Goal: Task Accomplishment & Management: Complete application form

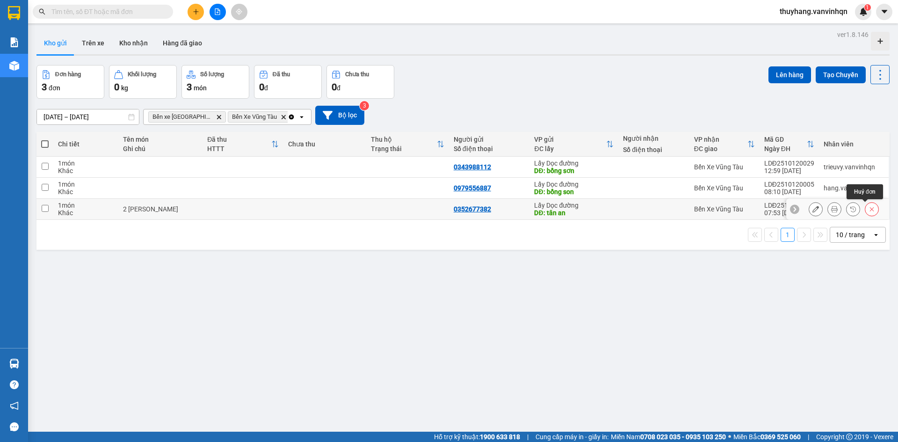
click at [865, 213] on button at bounding box center [871, 209] width 13 height 16
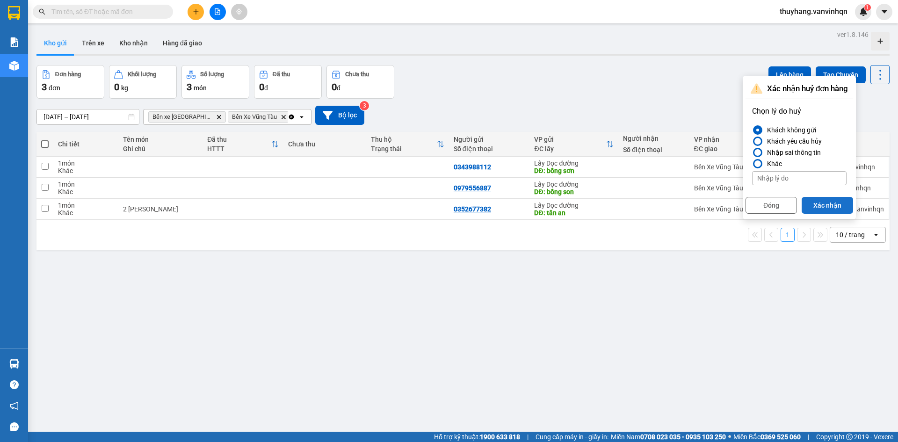
click at [830, 209] on button "Xác nhận" at bounding box center [827, 205] width 51 height 17
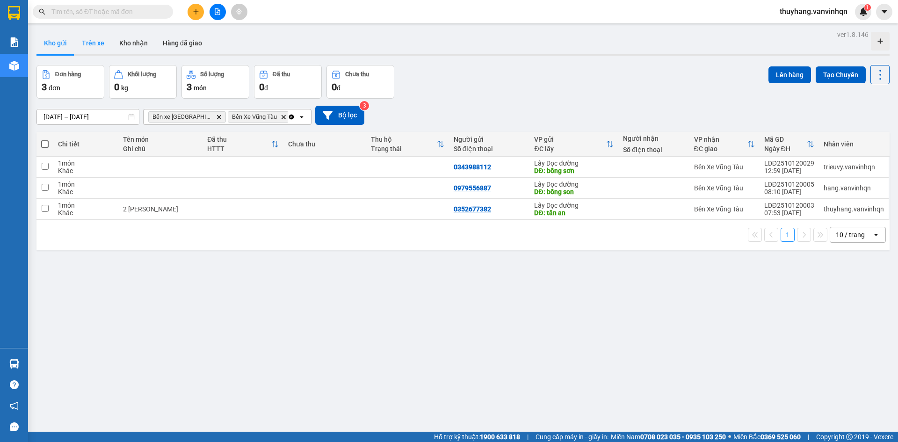
click at [84, 44] on button "Trên xe" at bounding box center [92, 43] width 37 height 22
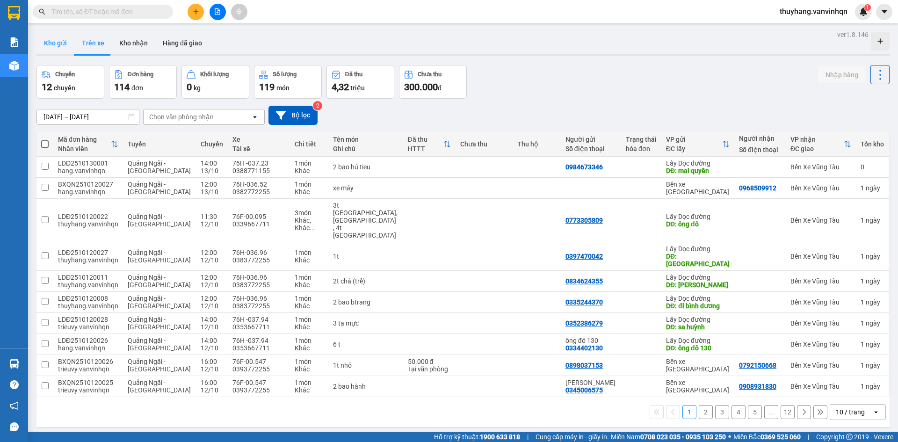
click at [58, 46] on button "Kho gửi" at bounding box center [55, 43] width 38 height 22
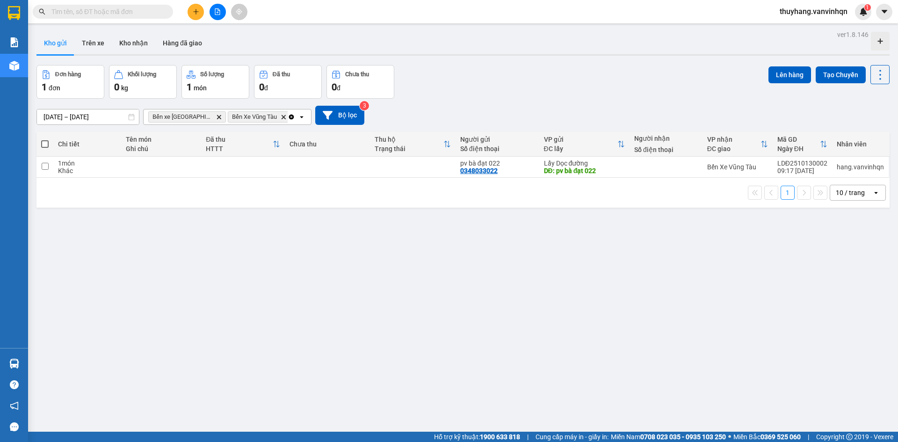
click at [194, 9] on icon "plus" at bounding box center [196, 11] width 7 height 7
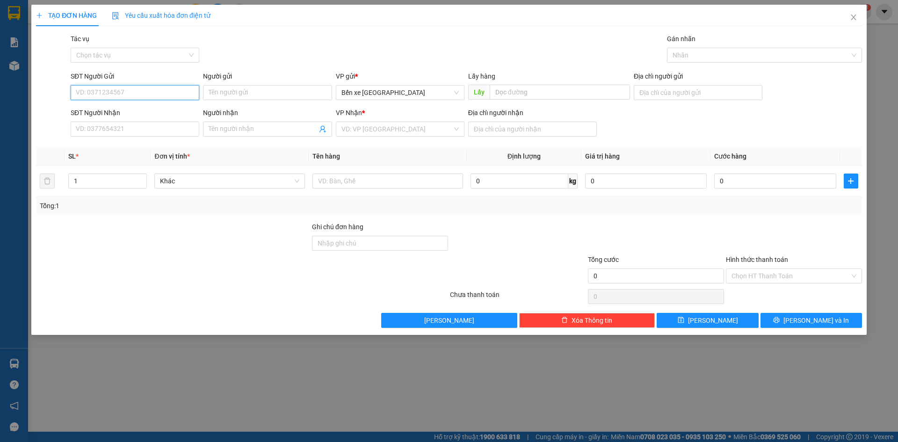
click at [190, 95] on input "SĐT Người Gửi" at bounding box center [135, 92] width 129 height 15
click at [368, 94] on span "Bến xe [GEOGRAPHIC_DATA]" at bounding box center [399, 93] width 117 height 14
type input "0356708299"
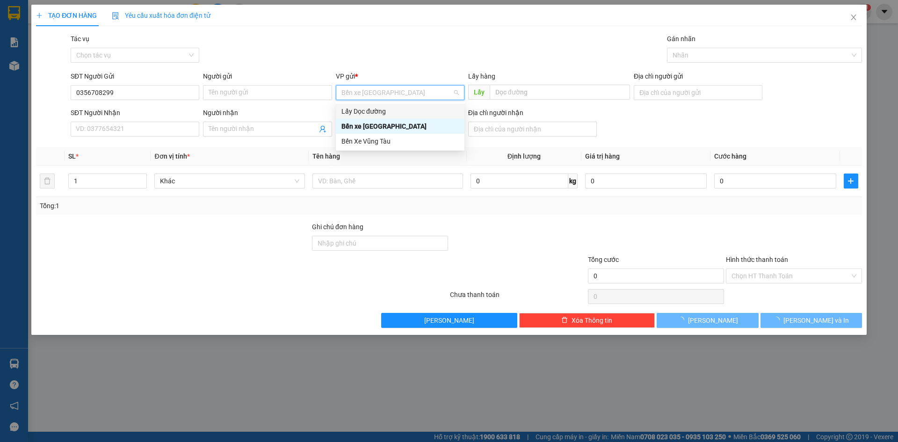
click at [369, 109] on div "Lấy Dọc đường" at bounding box center [399, 111] width 117 height 10
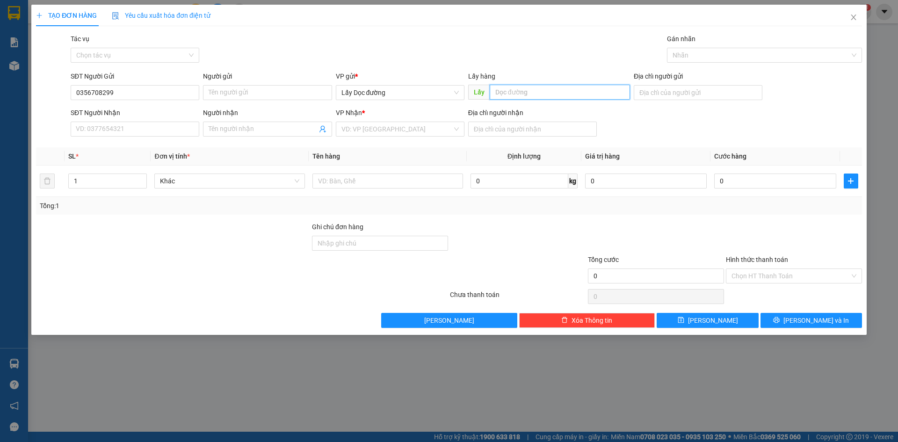
click at [516, 93] on input "text" at bounding box center [560, 92] width 140 height 15
type input "dưa leo"
click at [449, 127] on input "search" at bounding box center [396, 129] width 111 height 14
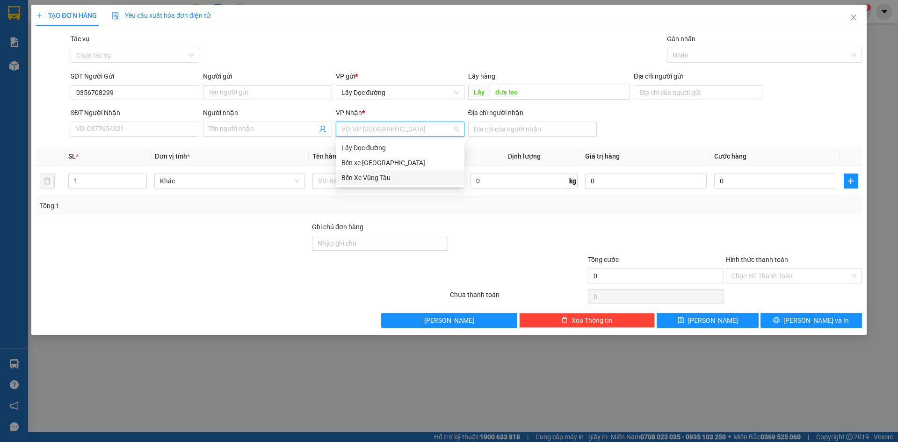
click at [425, 179] on div "Bến Xe Vũng Tàu" at bounding box center [399, 178] width 117 height 10
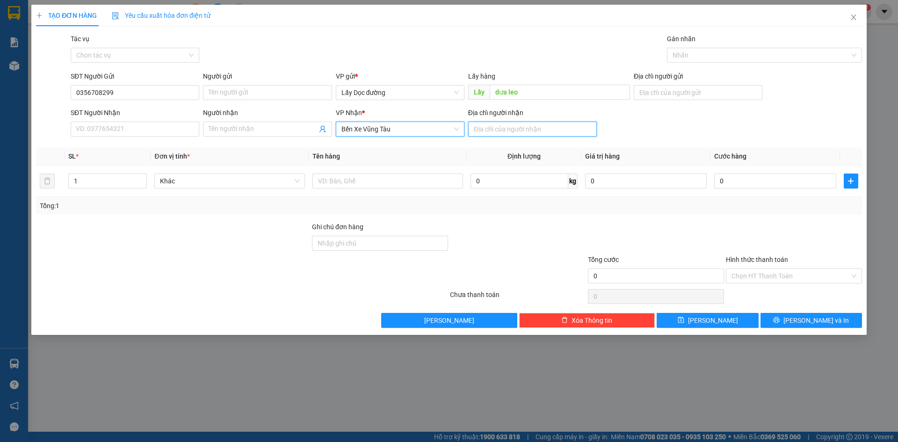
drag, startPoint x: 479, startPoint y: 131, endPoint x: 462, endPoint y: 131, distance: 16.8
click at [463, 131] on div "SĐT Người Nhận VD: 0377654321 Người nhận Tên người nhận VP Nhận * Bến Xe Vũng T…" at bounding box center [466, 124] width 795 height 33
type input "lagi"
drag, startPoint x: 690, startPoint y: 320, endPoint x: 645, endPoint y: 299, distance: 50.0
click at [689, 320] on button "[PERSON_NAME]" at bounding box center [708, 320] width 102 height 15
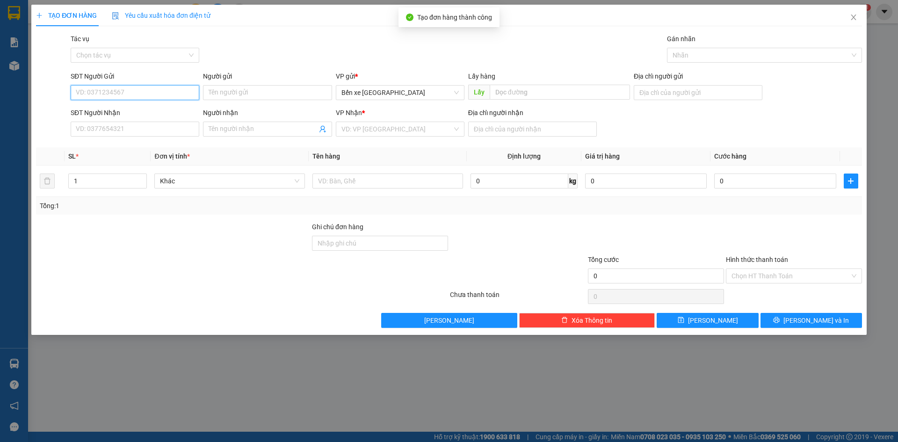
click at [131, 90] on input "SĐT Người Gửi" at bounding box center [135, 92] width 129 height 15
click at [382, 95] on span "Bến xe [GEOGRAPHIC_DATA]" at bounding box center [399, 93] width 117 height 14
type input "0984263809"
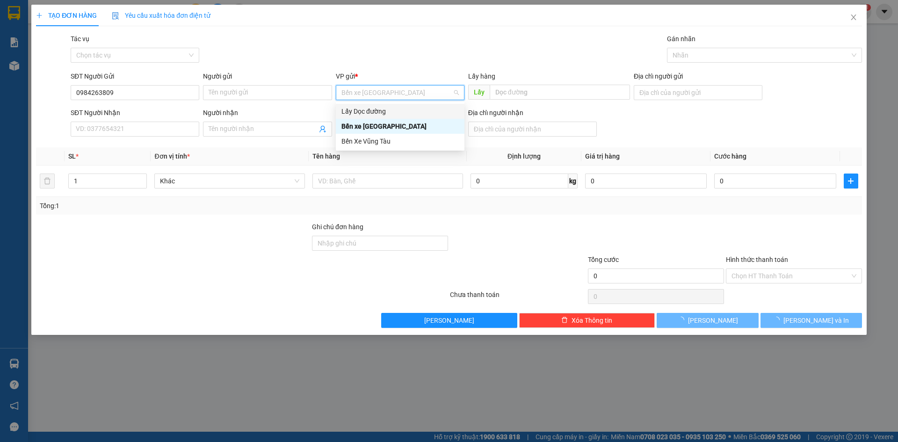
click at [375, 112] on div "Lấy Dọc đường" at bounding box center [399, 111] width 117 height 10
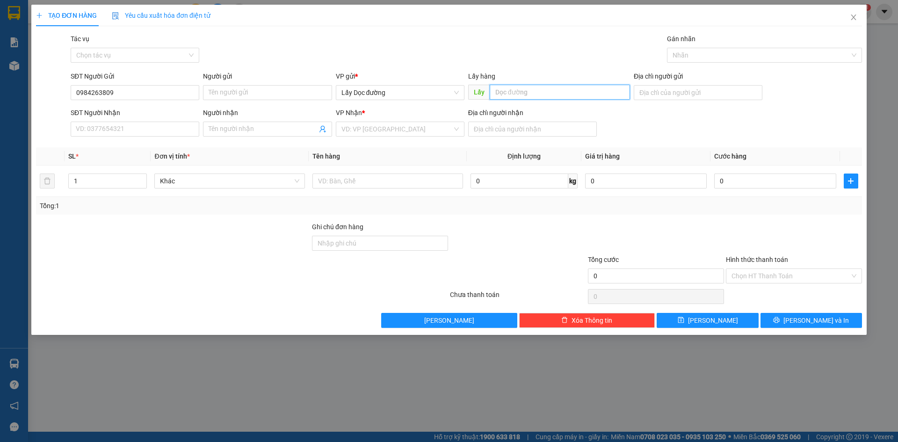
click at [512, 92] on input "text" at bounding box center [560, 92] width 140 height 15
type input "s"
type input "d"
type input "đl vạn giã"
click at [364, 127] on input "search" at bounding box center [396, 129] width 111 height 14
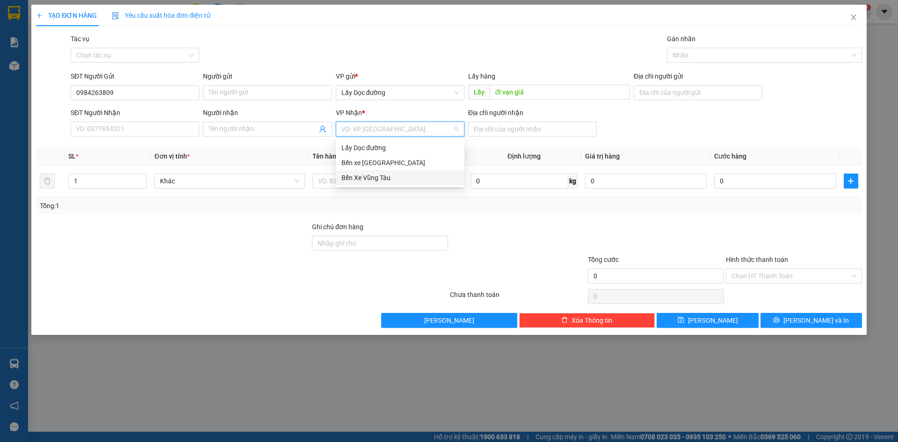
click at [363, 177] on div "Bến Xe Vũng Tàu" at bounding box center [399, 178] width 117 height 10
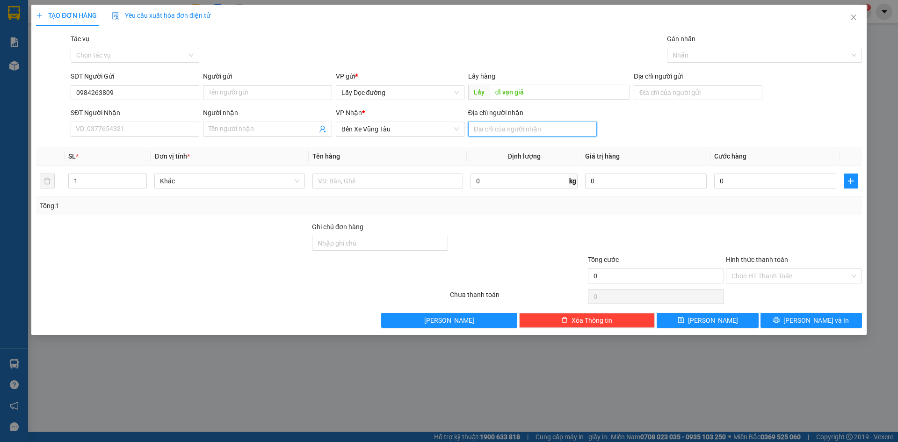
click at [512, 129] on input "Địa chỉ người nhận" at bounding box center [532, 129] width 129 height 15
type input "bà rịa"
drag, startPoint x: 692, startPoint y: 319, endPoint x: 683, endPoint y: 318, distance: 8.6
click at [692, 319] on button "[PERSON_NAME]" at bounding box center [708, 320] width 102 height 15
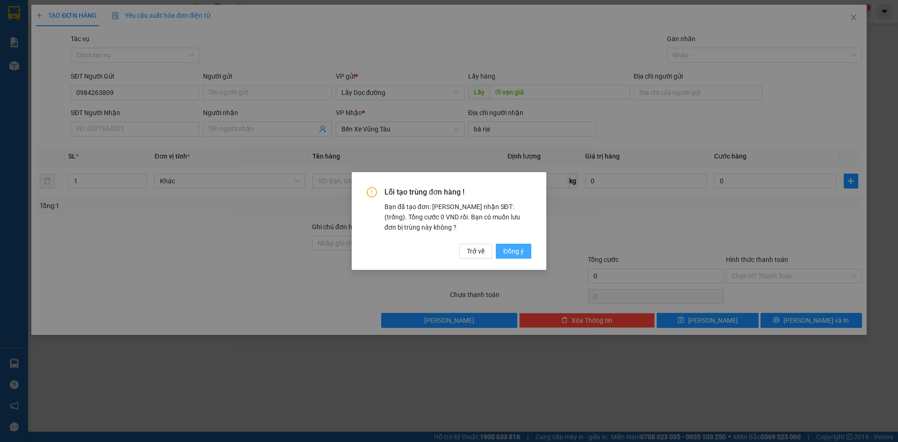
click at [502, 248] on button "Đồng ý" at bounding box center [514, 251] width 36 height 15
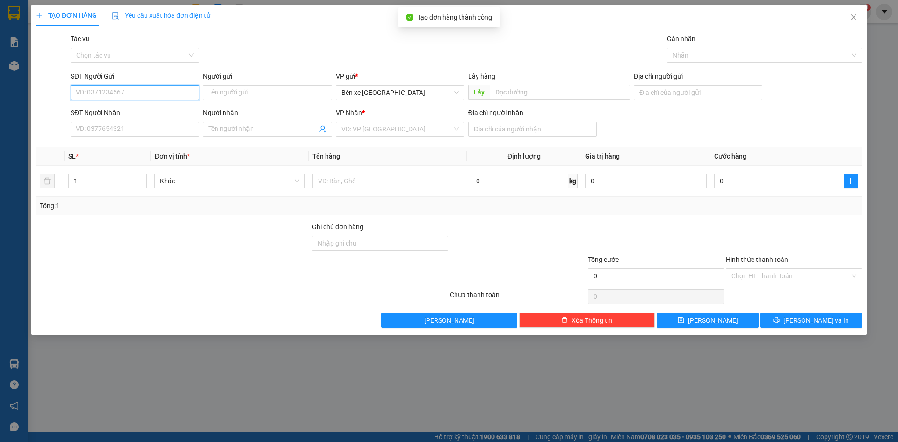
click at [156, 94] on input "SĐT Người Gửi" at bounding box center [135, 92] width 129 height 15
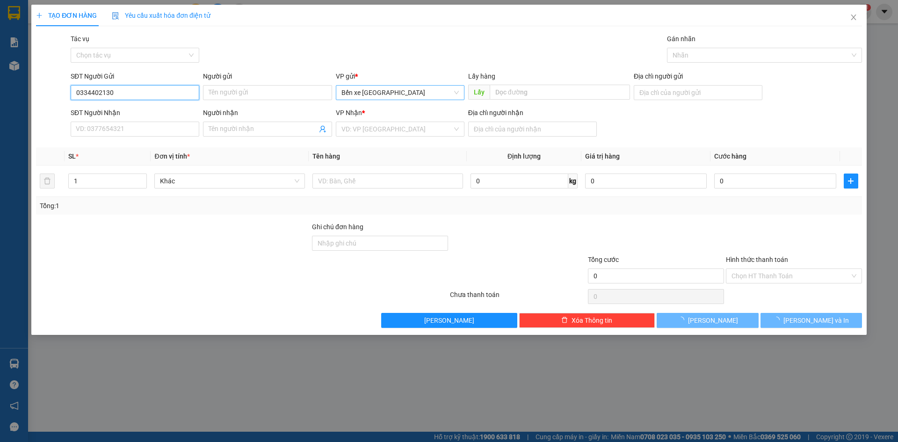
click at [384, 94] on span "Bến xe [GEOGRAPHIC_DATA]" at bounding box center [399, 93] width 117 height 14
type input "0334402130"
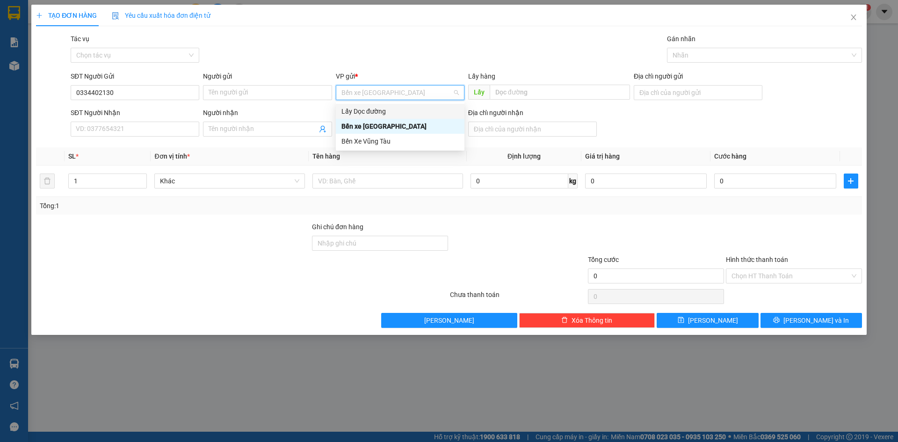
click at [383, 109] on div "Lấy Dọc đường" at bounding box center [399, 111] width 117 height 10
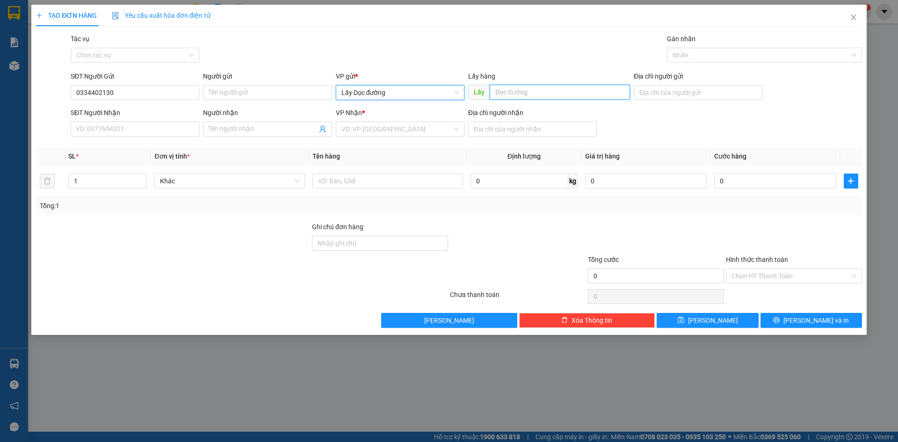
click at [503, 96] on input "text" at bounding box center [560, 92] width 140 height 15
type input "ông đô"
click at [412, 133] on input "search" at bounding box center [396, 129] width 111 height 14
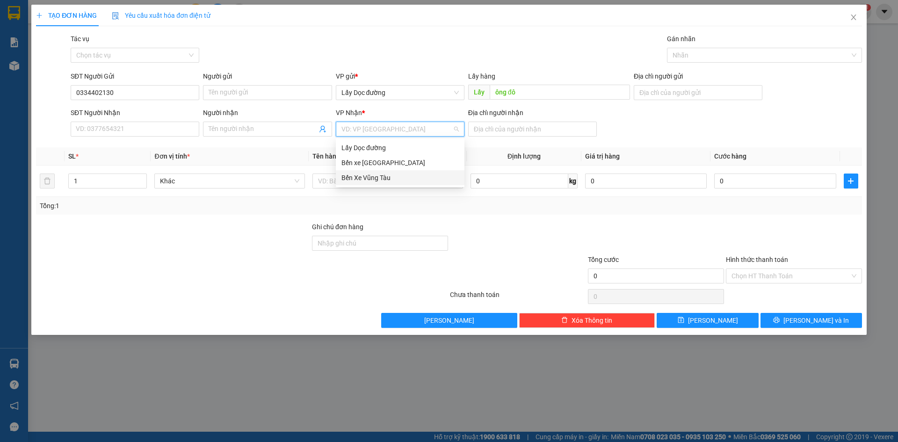
click at [398, 176] on div "Bến Xe Vũng Tàu" at bounding box center [399, 178] width 117 height 10
click at [443, 178] on input "text" at bounding box center [387, 181] width 151 height 15
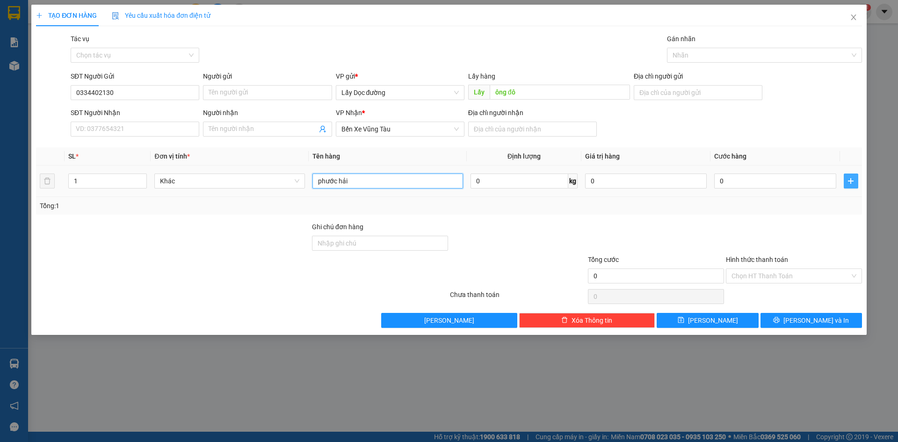
type input "phước hải"
click at [846, 180] on span "plus" at bounding box center [851, 180] width 14 height 7
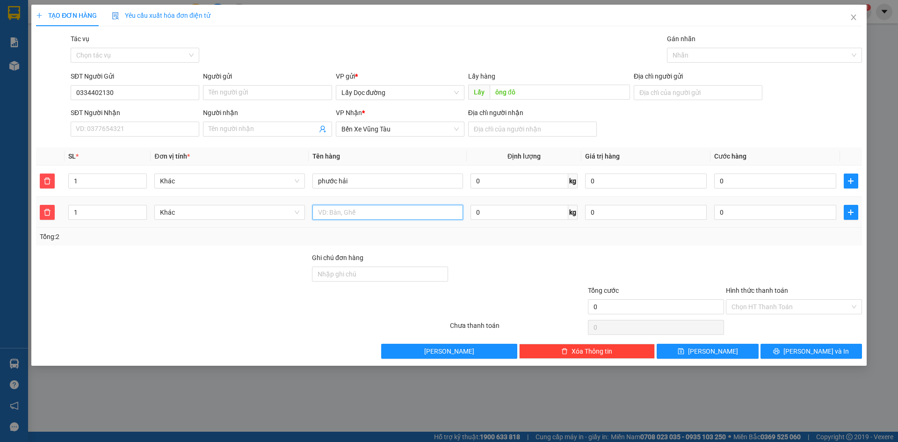
click at [441, 210] on input "text" at bounding box center [387, 212] width 151 height 15
type input "long hải"
click at [694, 351] on button "[PERSON_NAME]" at bounding box center [708, 351] width 102 height 15
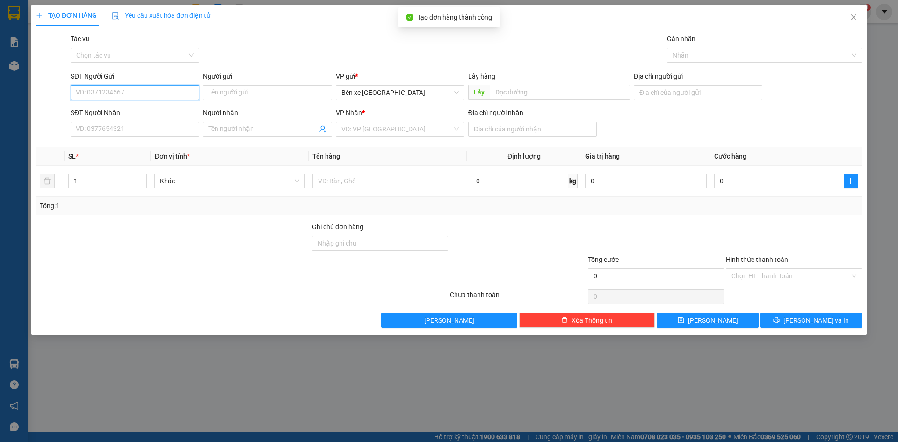
click at [148, 94] on input "SĐT Người Gửi" at bounding box center [135, 92] width 129 height 15
click at [410, 93] on span "Bến xe [GEOGRAPHIC_DATA]" at bounding box center [399, 93] width 117 height 14
type input "0349357034"
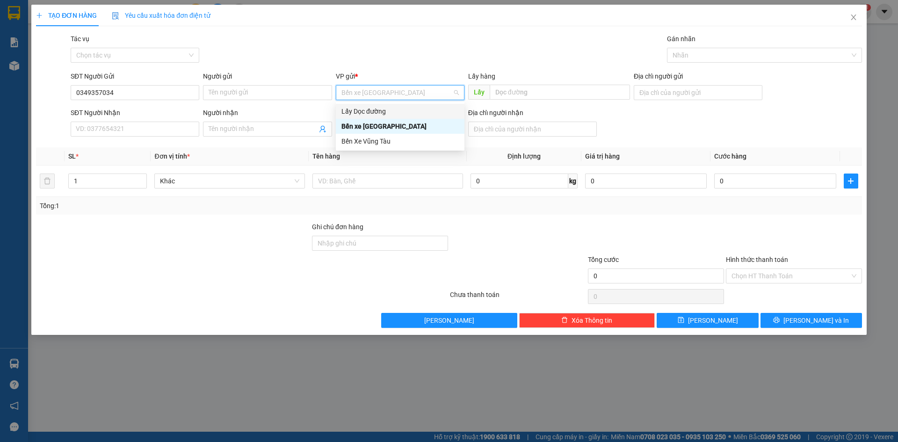
click at [397, 112] on div "Lấy Dọc đường" at bounding box center [399, 111] width 117 height 10
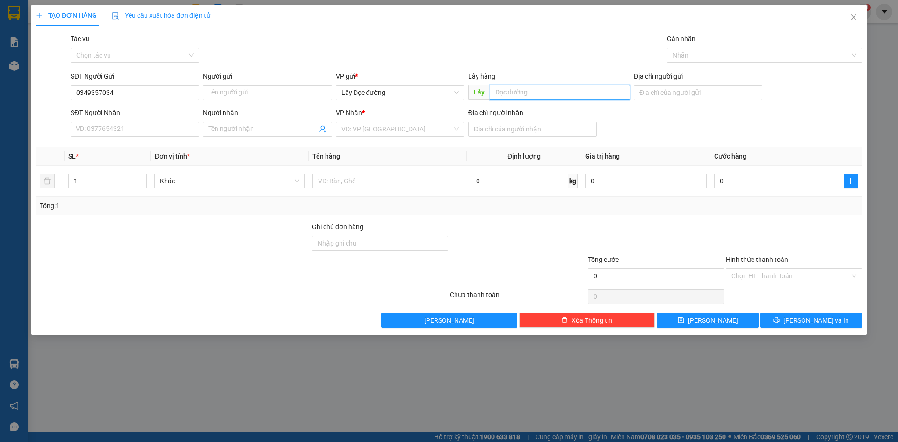
click at [511, 91] on input "text" at bounding box center [560, 92] width 140 height 15
type input "ông đô"
click at [407, 130] on input "search" at bounding box center [396, 129] width 111 height 14
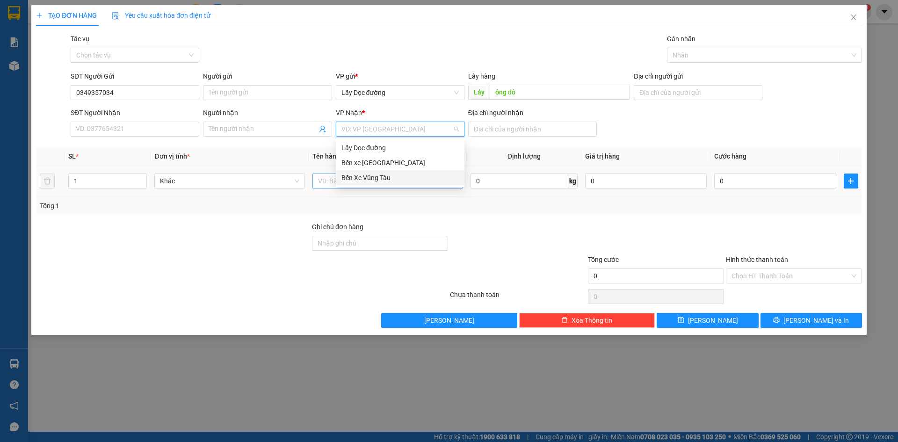
click at [389, 177] on div "Bến Xe Vũng Tàu" at bounding box center [399, 178] width 117 height 10
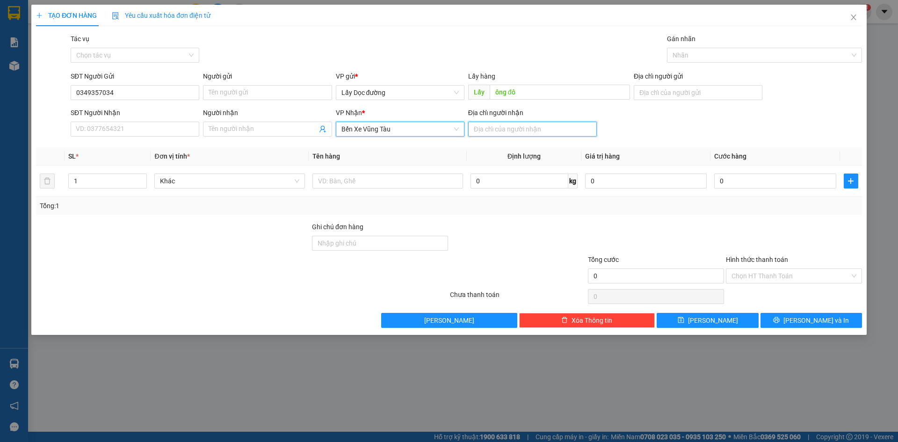
click at [500, 132] on input "Địa chỉ người nhận" at bounding box center [532, 129] width 129 height 15
type input "long hải"
click at [675, 322] on button "[PERSON_NAME]" at bounding box center [708, 320] width 102 height 15
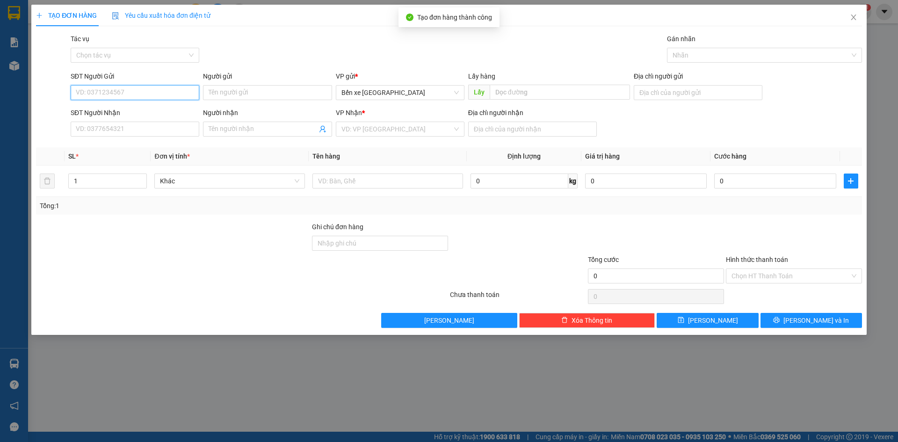
click at [163, 94] on input "SĐT Người Gửi" at bounding box center [135, 92] width 129 height 15
type input "0358113713"
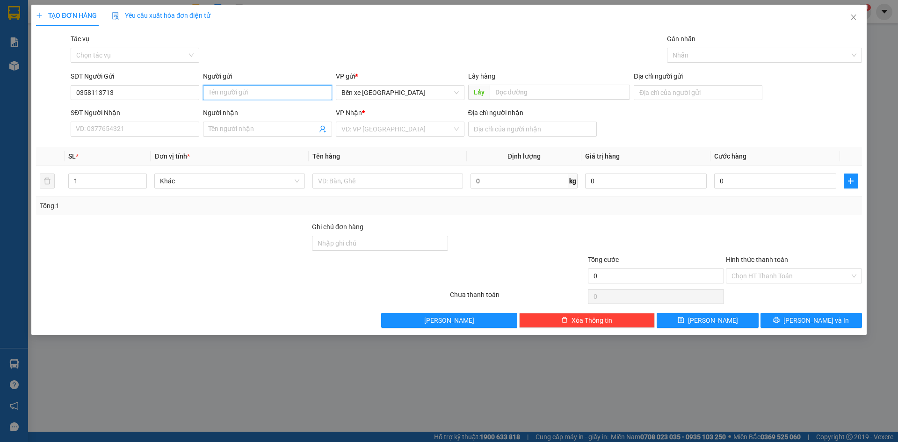
click at [289, 93] on input "Người gửi" at bounding box center [267, 92] width 129 height 15
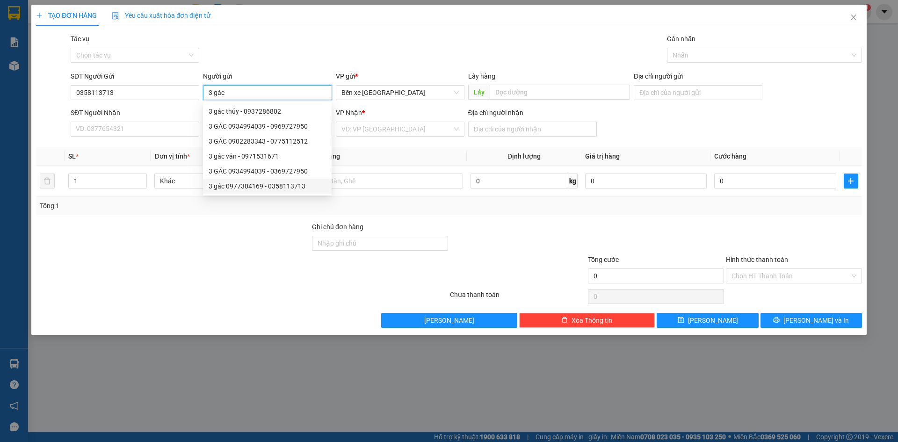
click at [314, 186] on div "3 gác 0977304169 - 0358113713" at bounding box center [267, 186] width 117 height 10
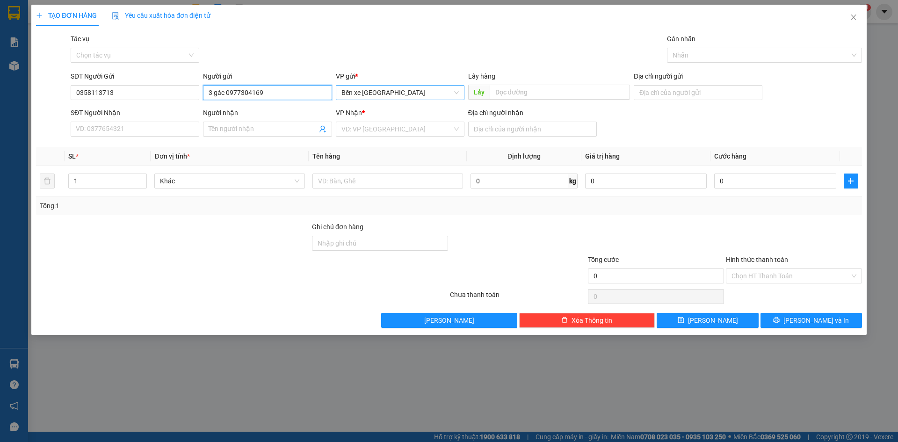
click at [406, 95] on span "Bến xe [GEOGRAPHIC_DATA]" at bounding box center [399, 93] width 117 height 14
type input "3 gác 0977304169"
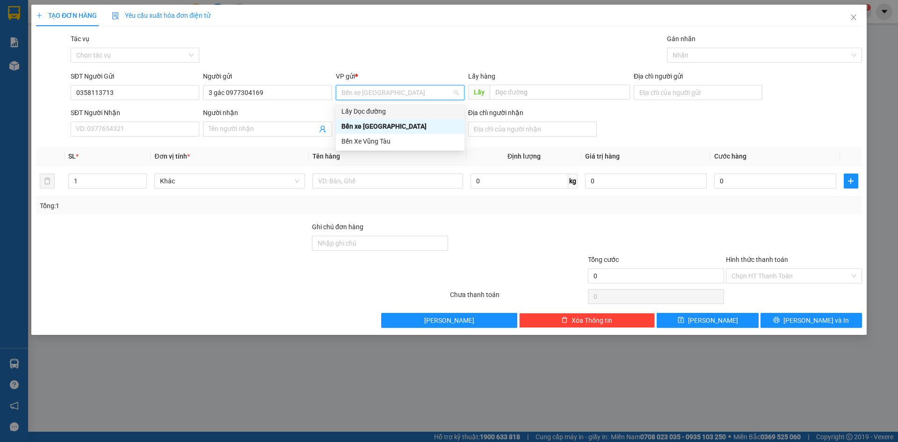
click at [393, 113] on div "Lấy Dọc đường" at bounding box center [399, 111] width 117 height 10
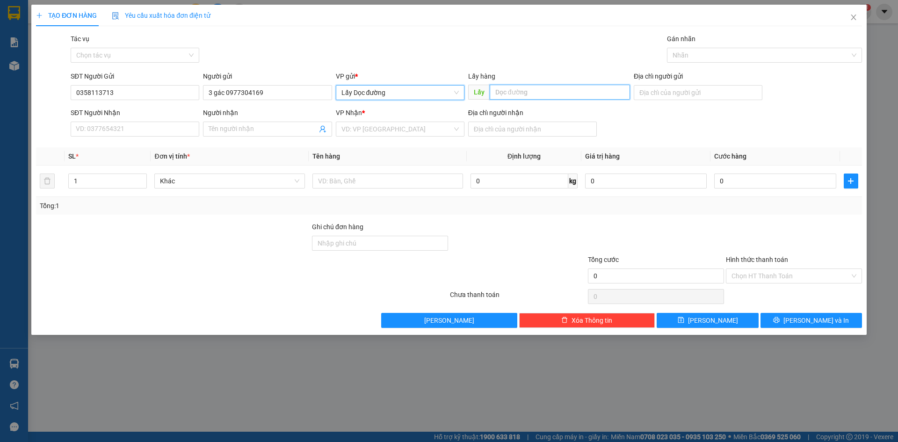
click at [513, 94] on input "text" at bounding box center [560, 92] width 140 height 15
type input "ông đô"
click at [427, 131] on input "search" at bounding box center [396, 129] width 111 height 14
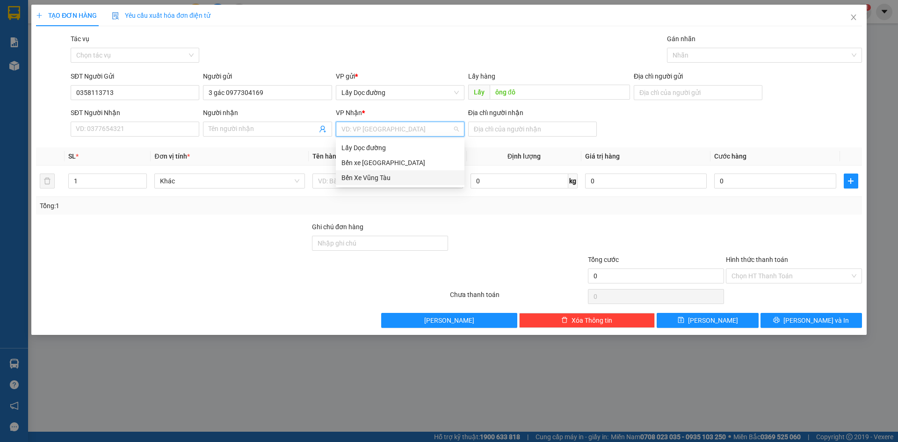
click at [402, 175] on div "Bến Xe Vũng Tàu" at bounding box center [399, 178] width 117 height 10
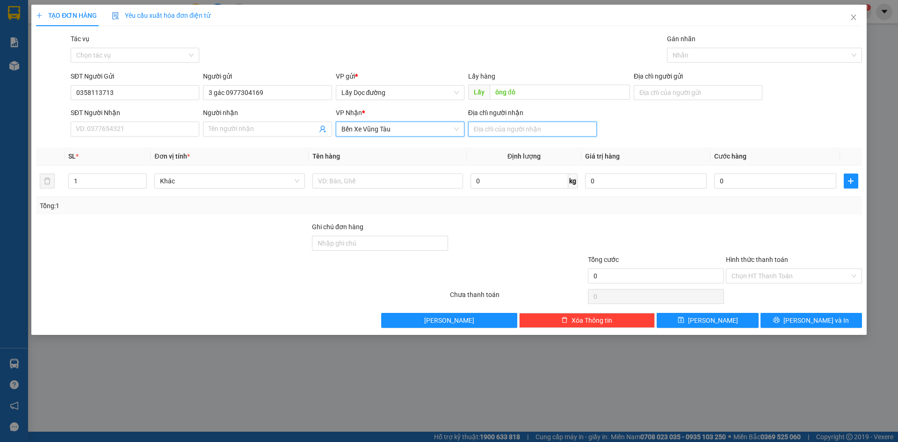
click at [494, 130] on input "Địa chỉ người nhận" at bounding box center [532, 129] width 129 height 15
type input "long hải"
click at [680, 320] on button "[PERSON_NAME]" at bounding box center [708, 320] width 102 height 15
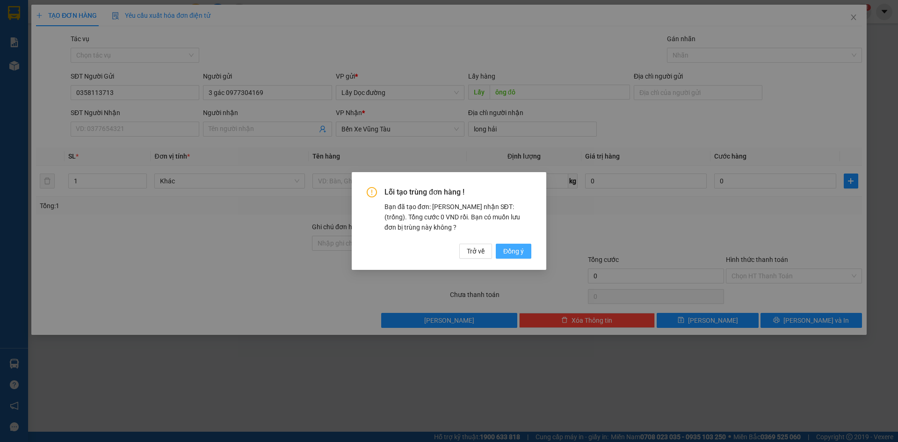
click at [527, 250] on button "Đồng ý" at bounding box center [514, 251] width 36 height 15
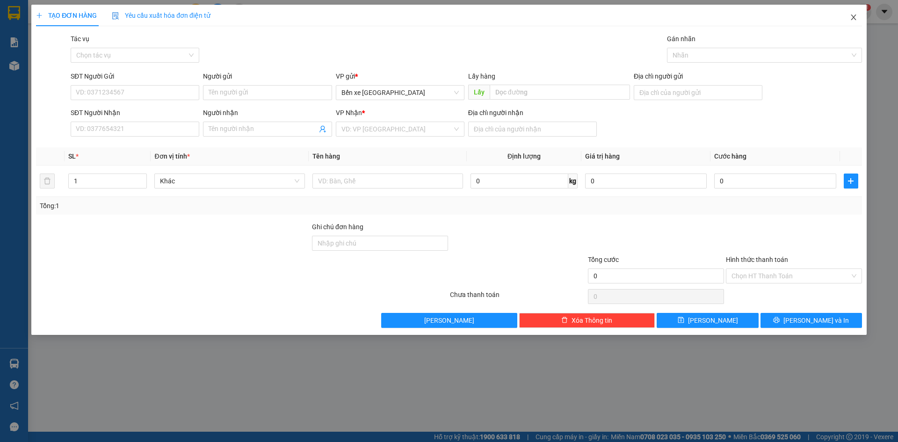
click at [857, 17] on icon "close" at bounding box center [853, 17] width 7 height 7
